Goal: Task Accomplishment & Management: Manage account settings

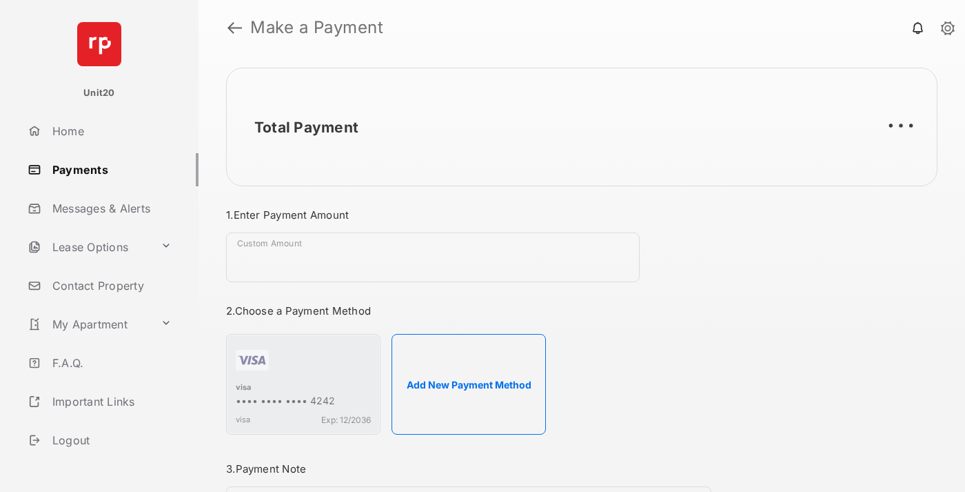
click at [108, 169] on link "Payments" at bounding box center [110, 169] width 177 height 33
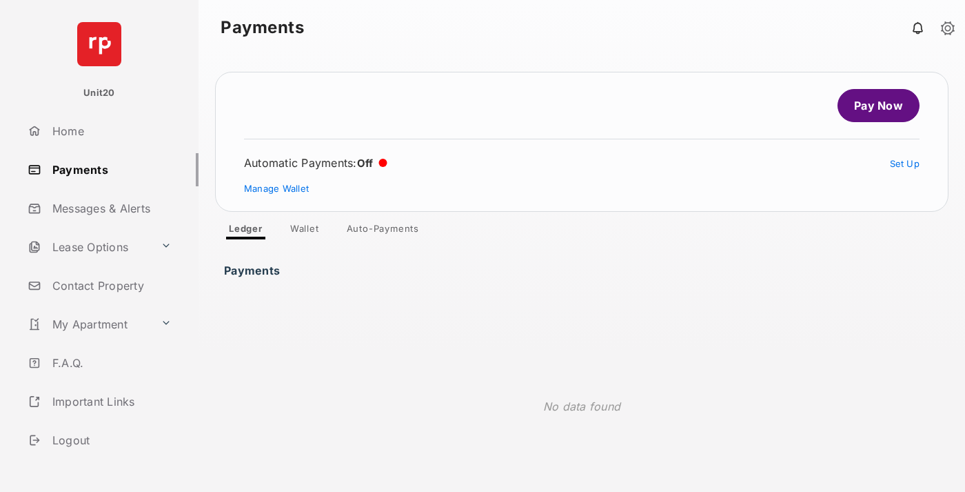
click at [383, 231] on link "Auto-Payments" at bounding box center [383, 231] width 94 height 17
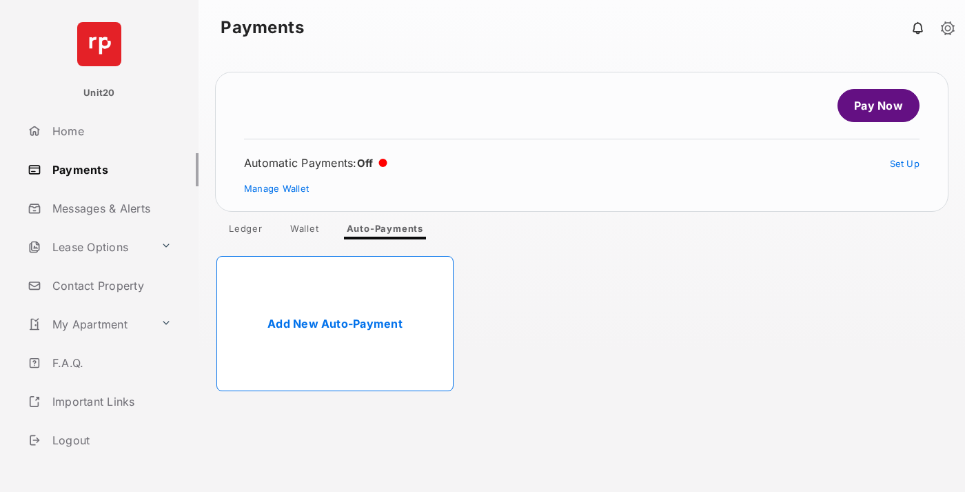
click at [335, 323] on link "Add New Auto-Payment" at bounding box center [334, 323] width 237 height 135
